Goal: Navigation & Orientation: Go to known website

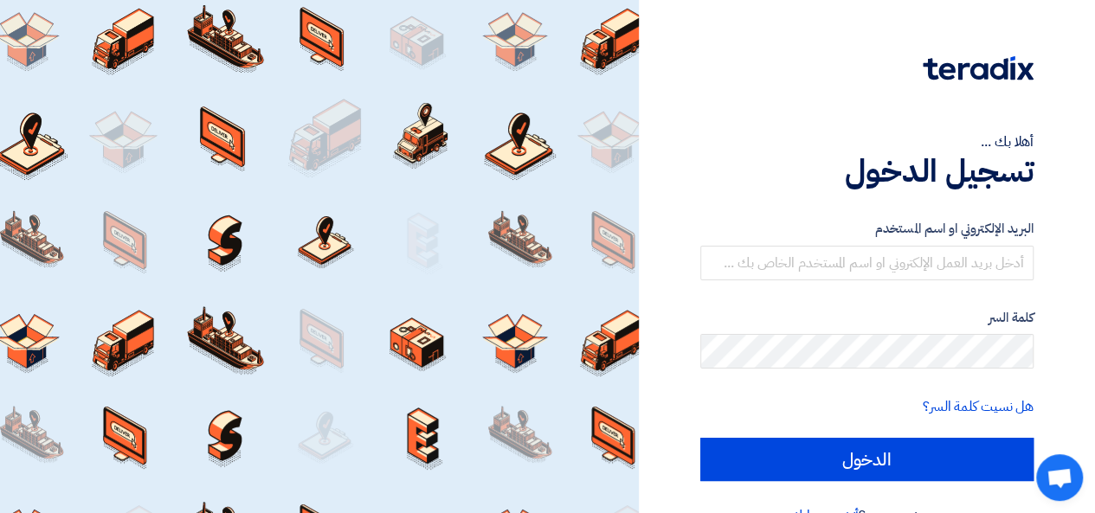
scroll to position [35, 0]
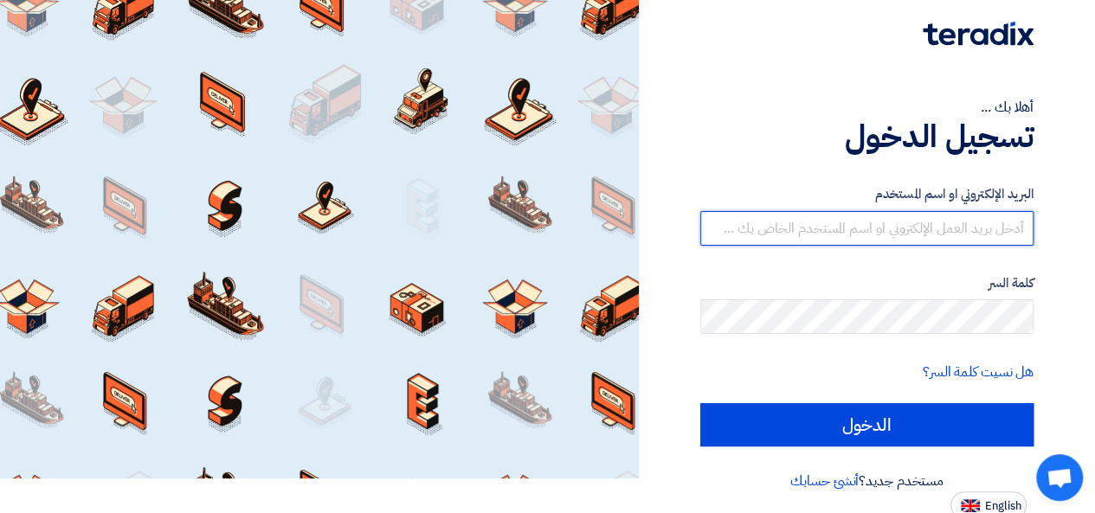
click at [869, 239] on input "text" at bounding box center [866, 228] width 333 height 35
type input "[PERSON_NAME][EMAIL_ADDRESS][DOMAIN_NAME]"
click at [700, 403] on input "الدخول" at bounding box center [866, 424] width 333 height 43
